Goal: Find specific page/section

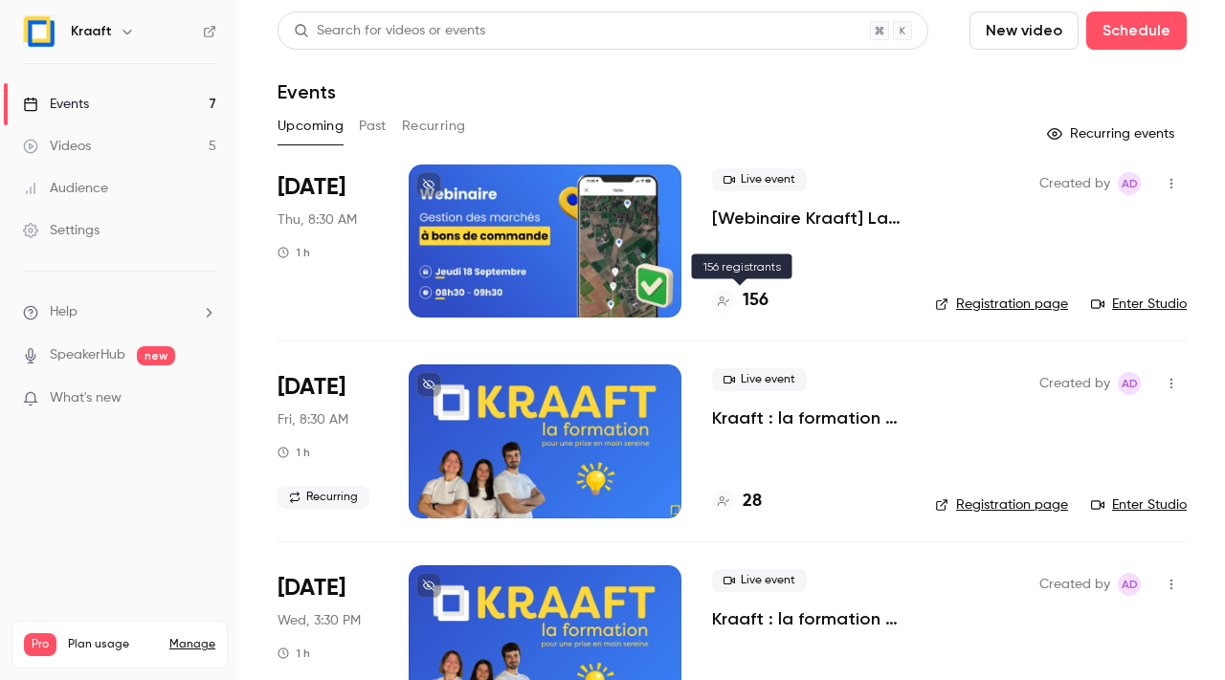
click at [755, 297] on h4 "156" at bounding box center [756, 301] width 26 height 26
click at [365, 129] on button "Past" at bounding box center [373, 126] width 28 height 31
